Goal: Task Accomplishment & Management: Complete application form

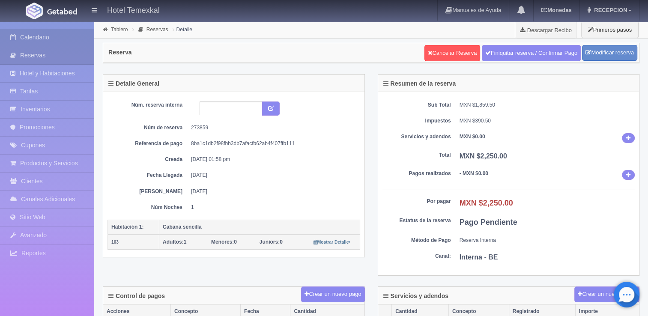
click at [38, 39] on link "Calendario" at bounding box center [47, 38] width 94 height 18
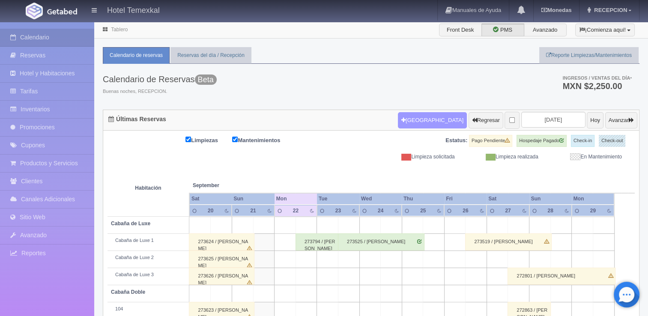
click at [412, 120] on button "[GEOGRAPHIC_DATA]" at bounding box center [432, 120] width 69 height 16
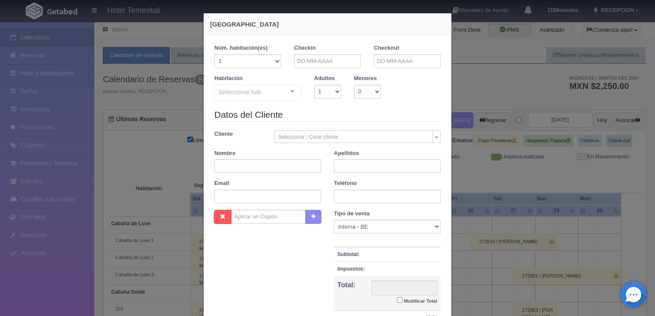
checkbox input "false"
click at [253, 61] on select "1 2 3 4 5 6 7 8 9 10 11 12 13 14 15 16 17 18 19 20" at bounding box center [247, 61] width 67 height 14
select select "3"
click at [214, 54] on select "1 2 3 4 5 6 7 8 9 10 11 12 13 14 15 16 17 18 19 20" at bounding box center [247, 61] width 67 height 14
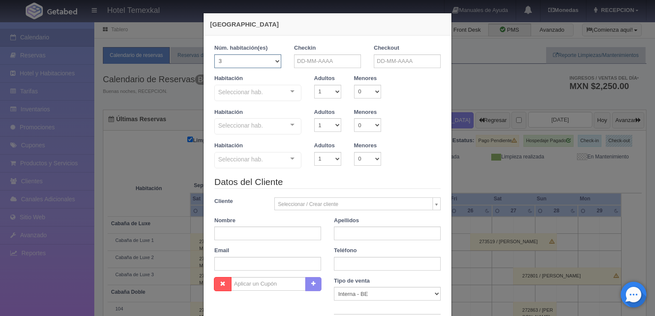
checkbox input "false"
click at [308, 59] on input "text" at bounding box center [327, 61] width 67 height 14
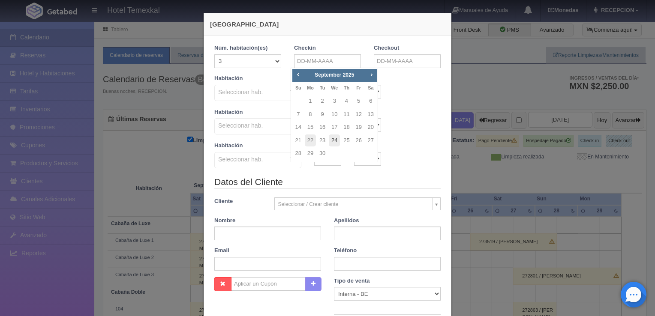
click at [337, 140] on link "24" at bounding box center [334, 141] width 11 height 12
type input "24-09-2025"
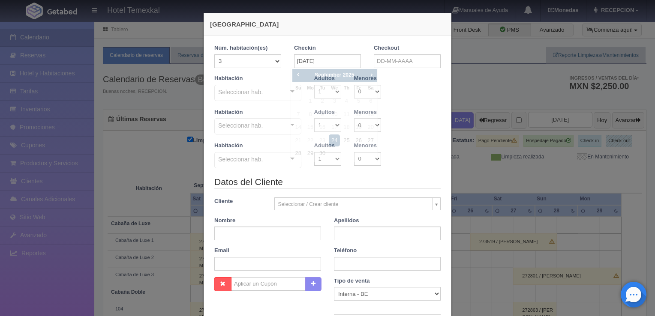
checkbox input "false"
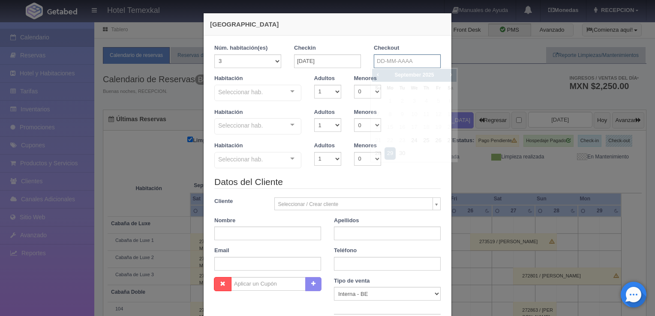
click at [385, 67] on body "Hotel Temexkal Manuales de Ayuda Actualizaciones recientes Monedas Tipo de camb…" at bounding box center [327, 229] width 655 height 417
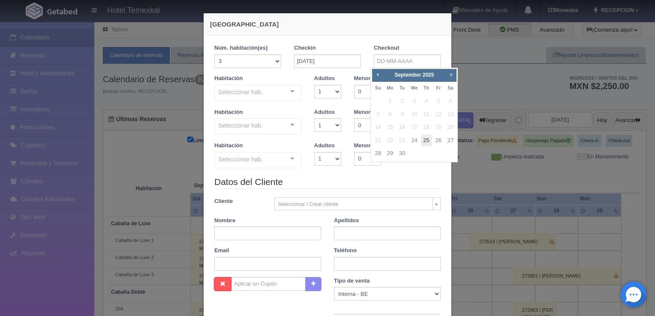
click at [427, 140] on link "25" at bounding box center [426, 141] width 11 height 12
type input "25-09-2025"
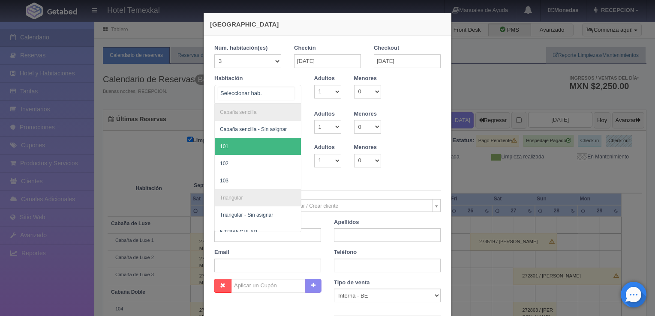
click at [227, 150] on span "101" at bounding box center [258, 146] width 86 height 17
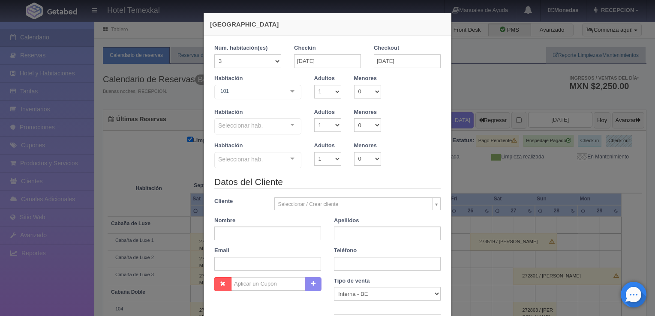
checkbox input "false"
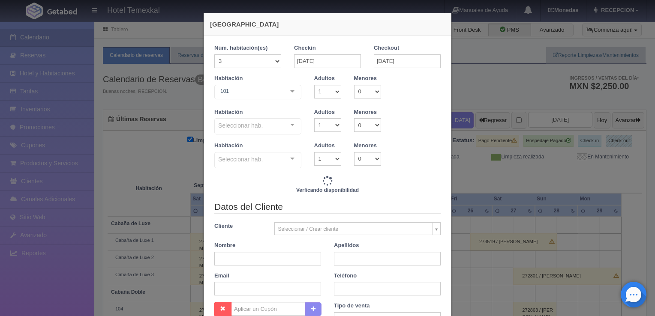
click at [282, 129] on div "Seleccionar hab. Cabaña sencilla Cabaña sencilla - Sin asignar 101 102 103 No e…" at bounding box center [257, 126] width 87 height 17
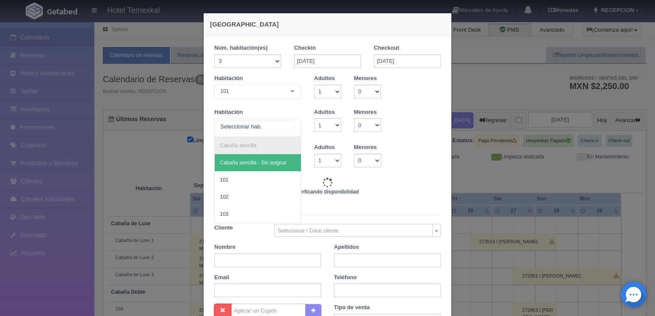
click at [239, 184] on span "101" at bounding box center [258, 179] width 86 height 17
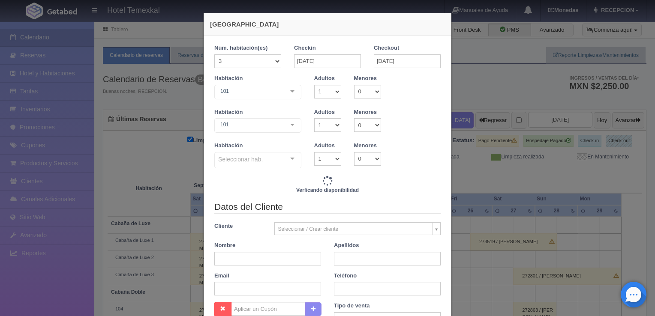
type input "7650.00"
checkbox input "false"
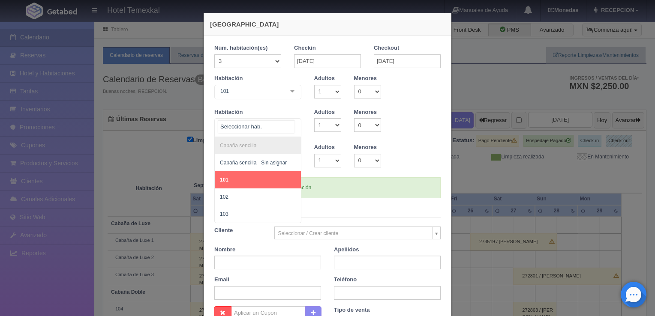
click at [247, 199] on span "102" at bounding box center [258, 197] width 86 height 17
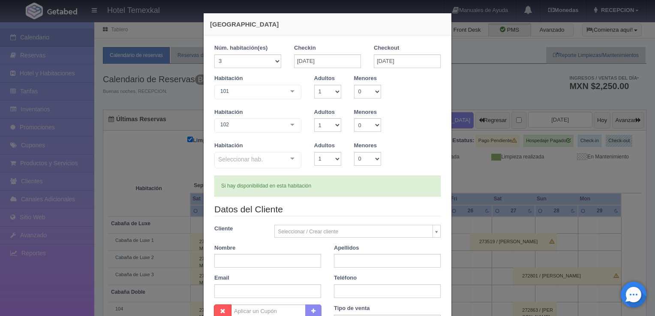
click at [281, 159] on div "Seleccionar hab. Cabaña sencilla Cabaña sencilla - Sin asignar 101 102 103 No e…" at bounding box center [257, 160] width 87 height 17
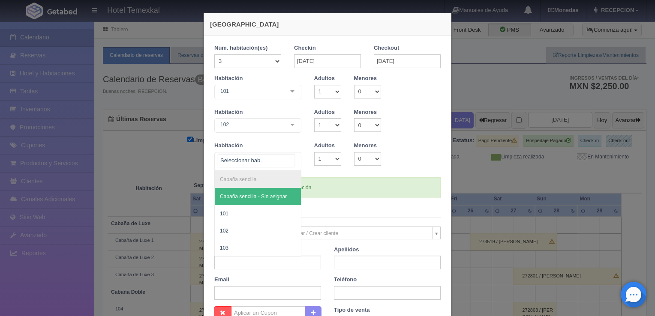
click at [245, 249] on span "103" at bounding box center [258, 248] width 86 height 17
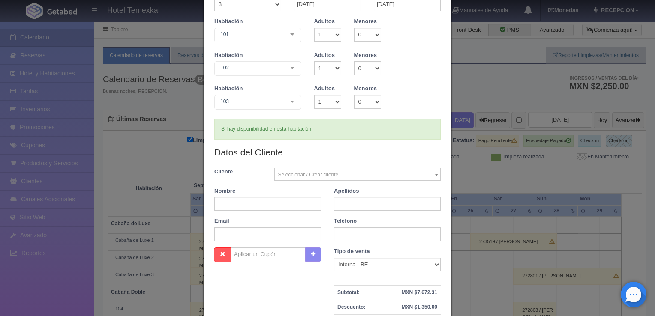
scroll to position [59, 0]
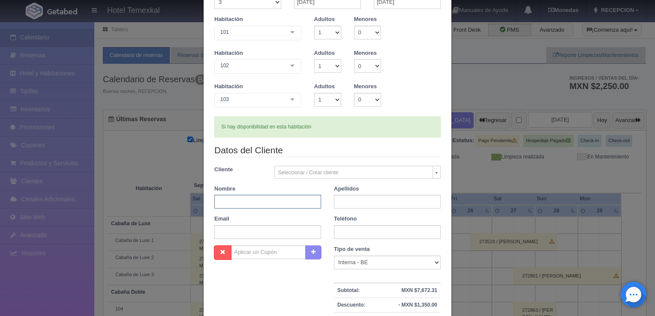
click at [293, 199] on input "text" at bounding box center [267, 202] width 107 height 14
type input "ARACELI"
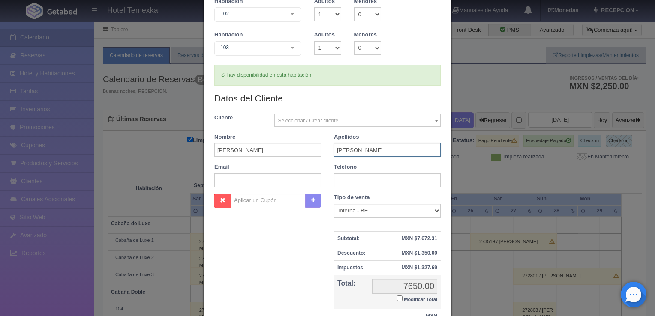
scroll to position [118, 0]
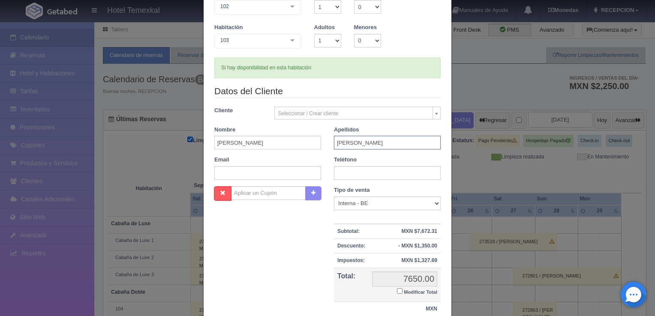
type input "SOUVERVILLE"
click at [397, 290] on input "Modificar Total" at bounding box center [400, 291] width 6 height 6
checkbox input "true"
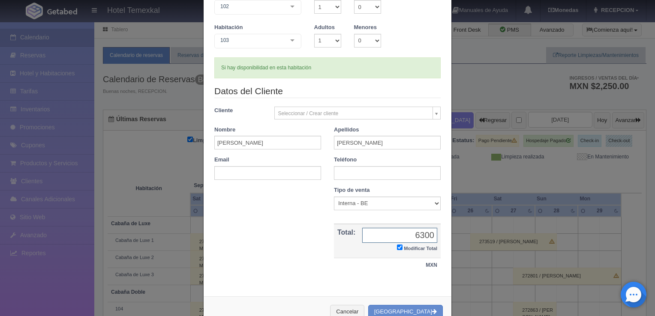
type input "6300"
click at [420, 313] on button "[GEOGRAPHIC_DATA]" at bounding box center [405, 312] width 75 height 14
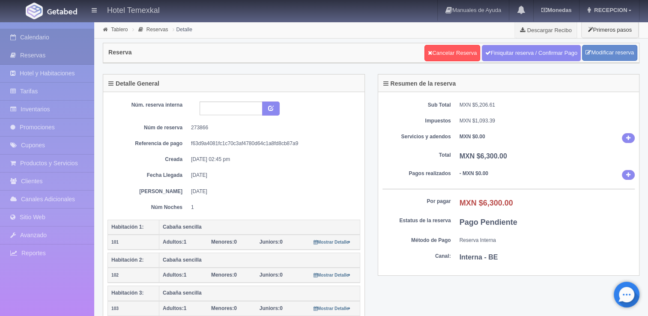
click at [57, 34] on link "Calendario" at bounding box center [47, 38] width 94 height 18
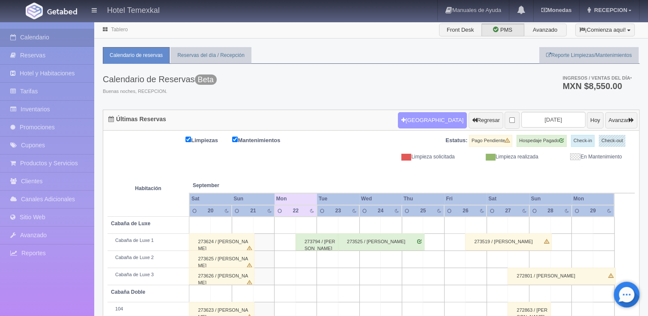
click at [418, 116] on button "[GEOGRAPHIC_DATA]" at bounding box center [432, 120] width 69 height 16
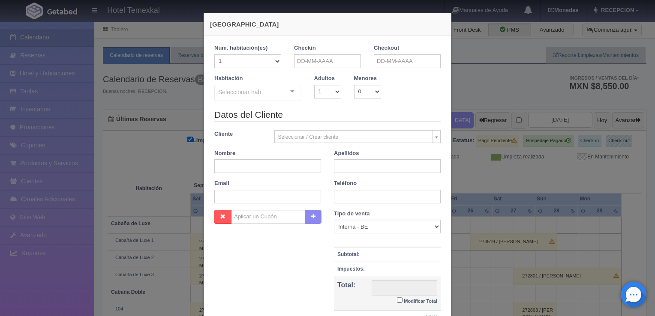
checkbox input "false"
click at [336, 63] on input "text" at bounding box center [327, 61] width 67 height 14
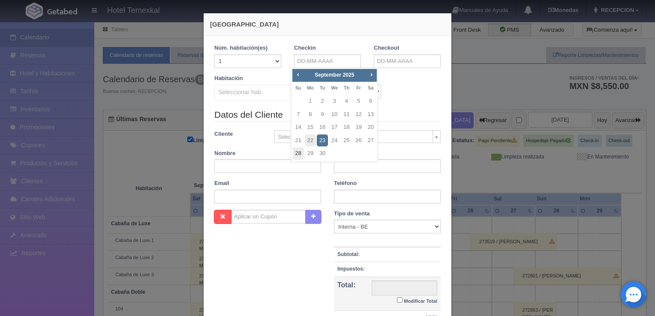
click at [298, 159] on link "28" at bounding box center [298, 153] width 11 height 12
type input "28-09-2025"
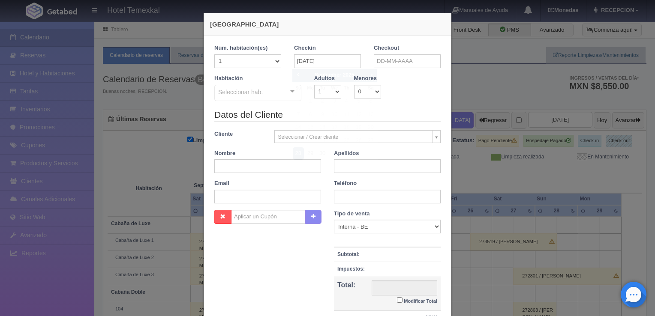
checkbox input "false"
click at [416, 62] on input "text" at bounding box center [407, 61] width 67 height 14
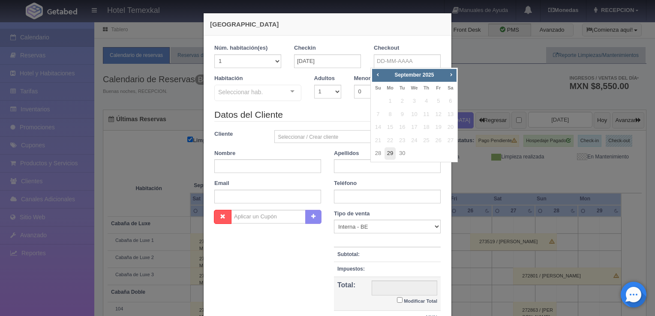
click at [393, 154] on link "29" at bounding box center [389, 153] width 11 height 12
type input "29-09-2025"
checkbox input "false"
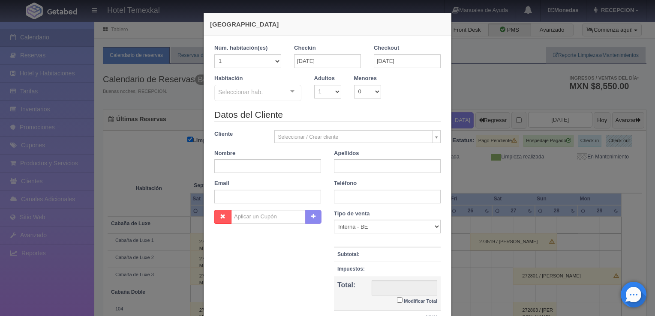
click at [290, 96] on div at bounding box center [292, 91] width 17 height 13
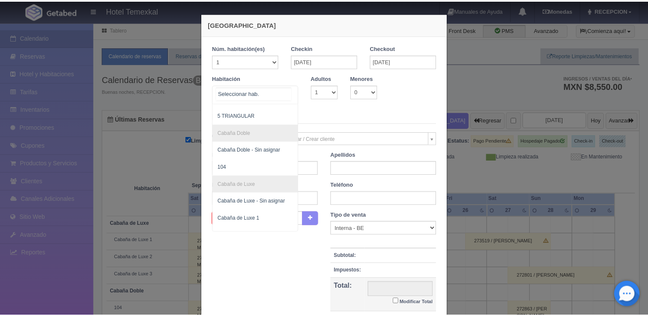
scroll to position [77, 0]
